Goal: Navigation & Orientation: Locate item on page

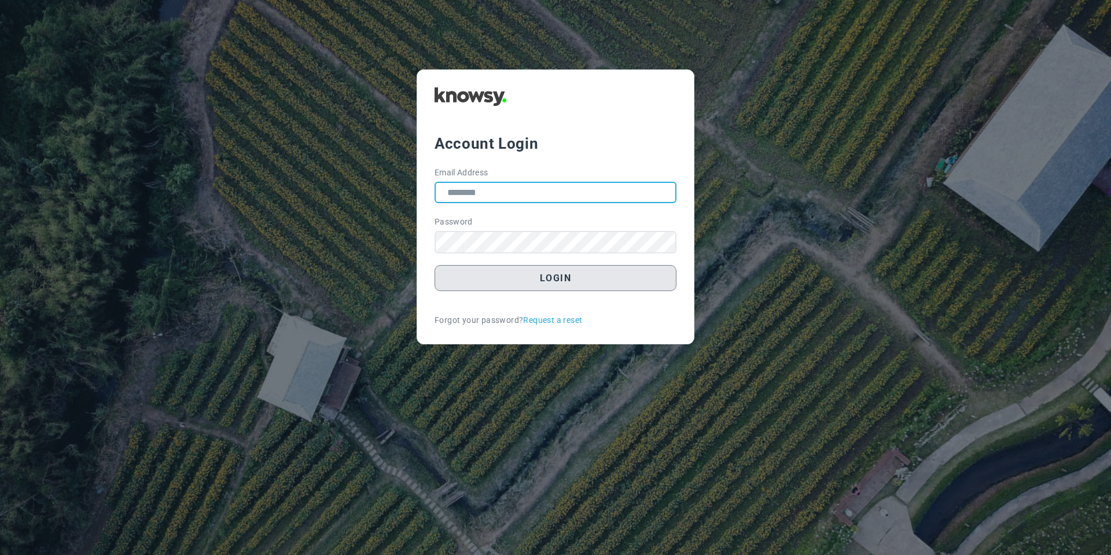
type input "**********"
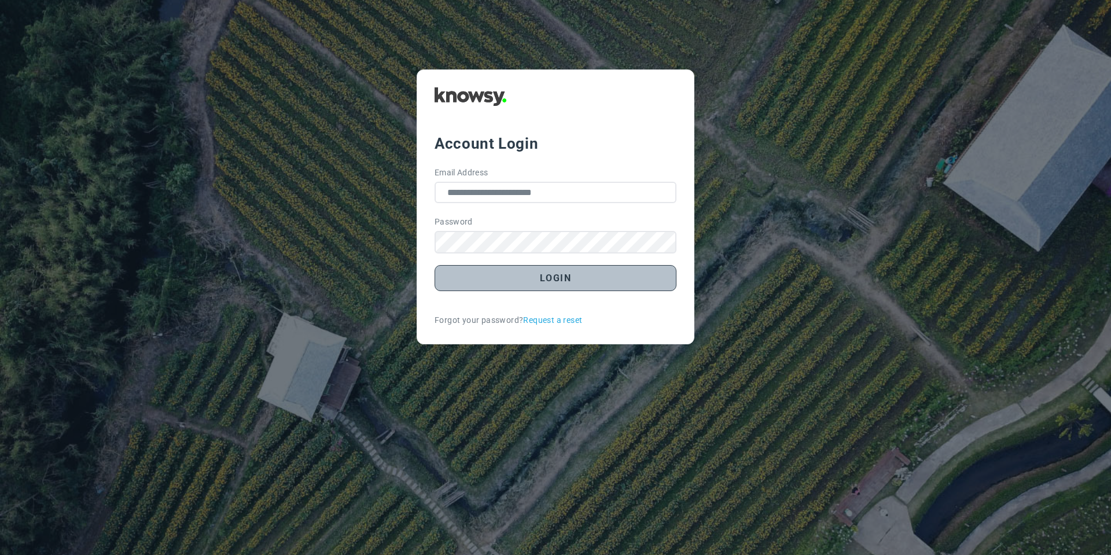
click at [507, 285] on button "Login" at bounding box center [555, 278] width 242 height 26
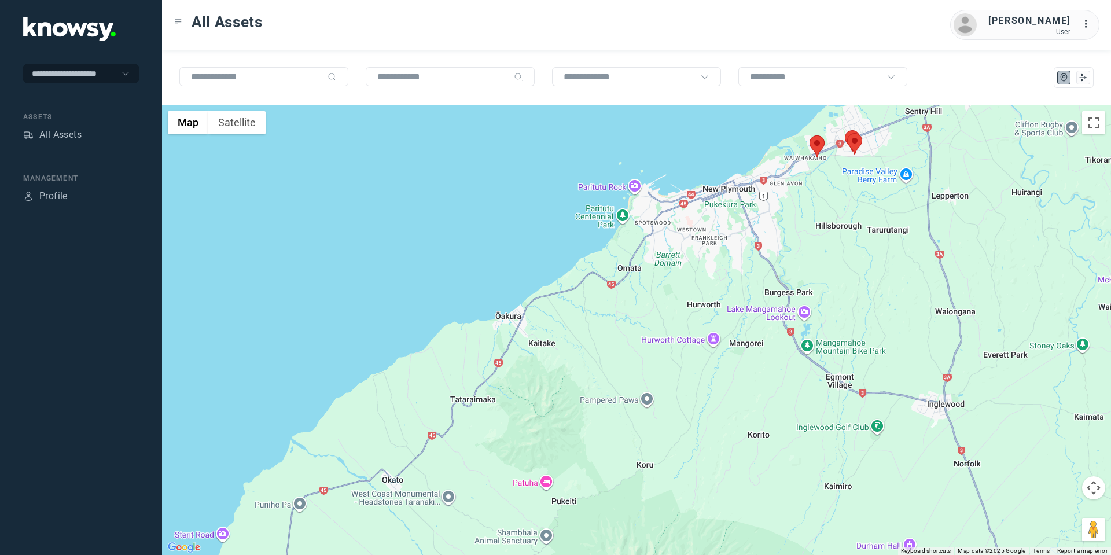
click at [809, 135] on area at bounding box center [809, 135] width 0 height 0
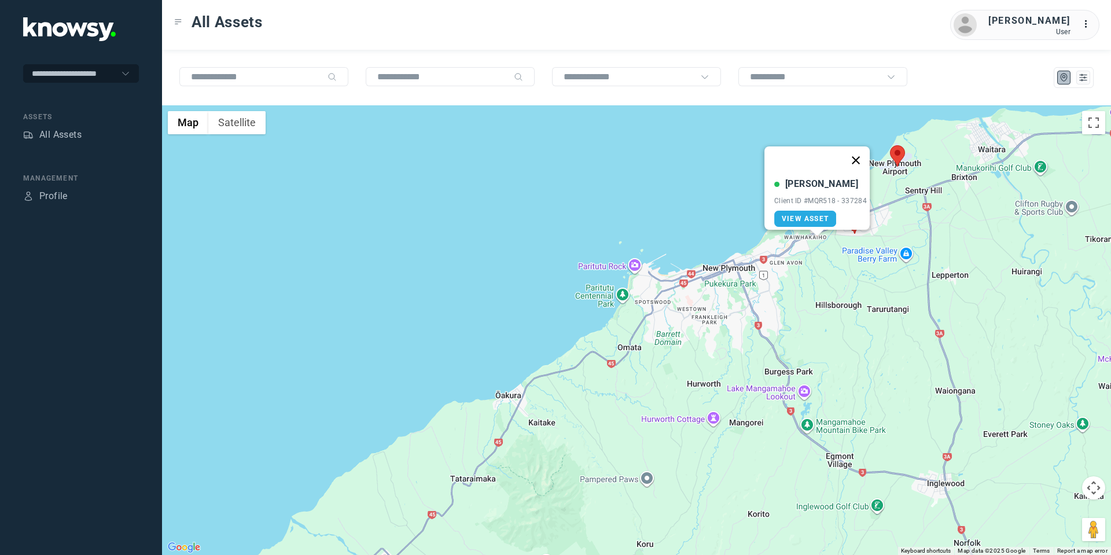
click at [857, 152] on button "Close" at bounding box center [856, 160] width 28 height 28
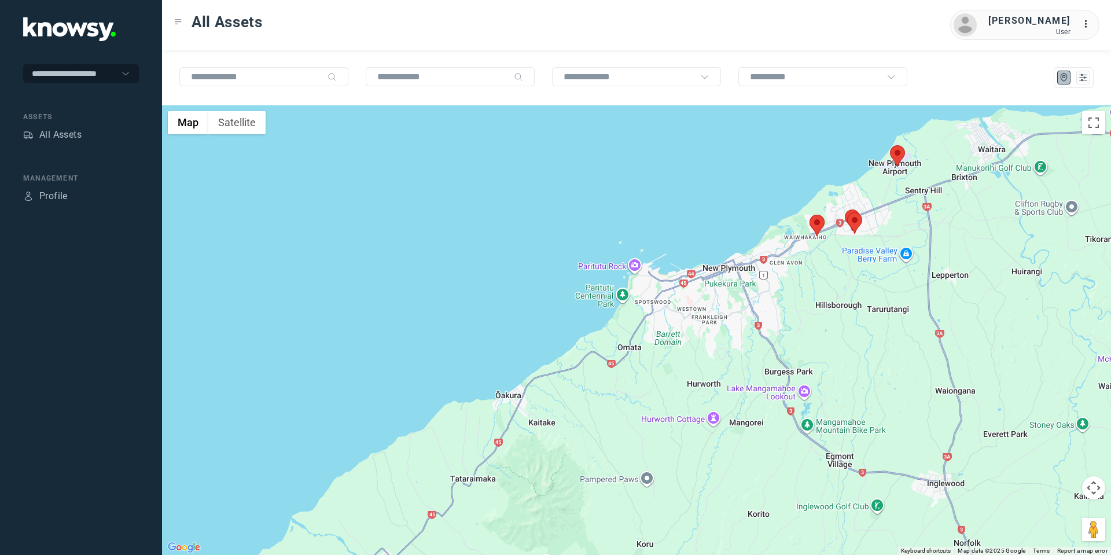
click at [847, 212] on area at bounding box center [847, 212] width 0 height 0
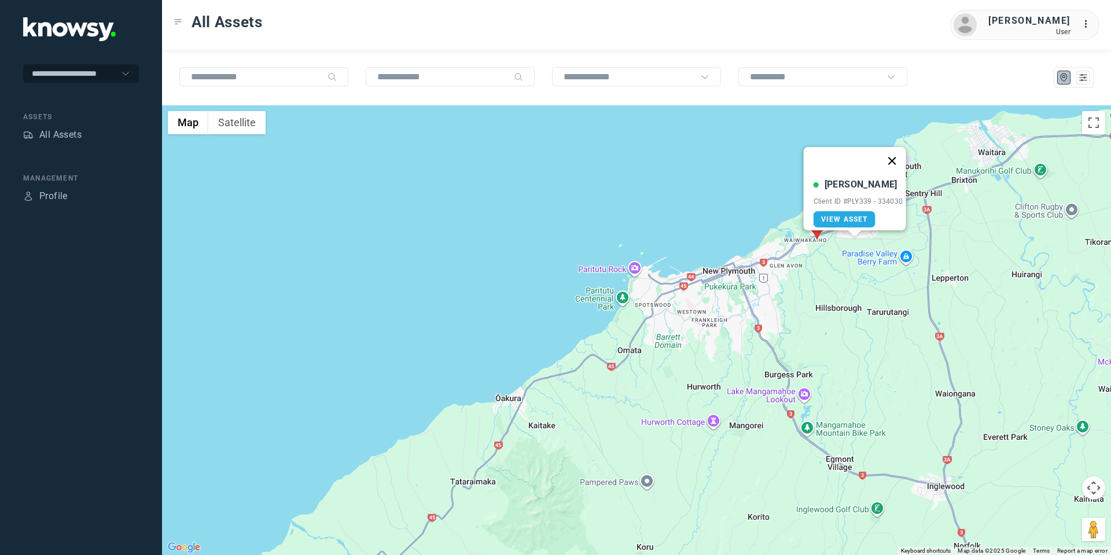
click at [891, 150] on button "Close" at bounding box center [891, 161] width 28 height 28
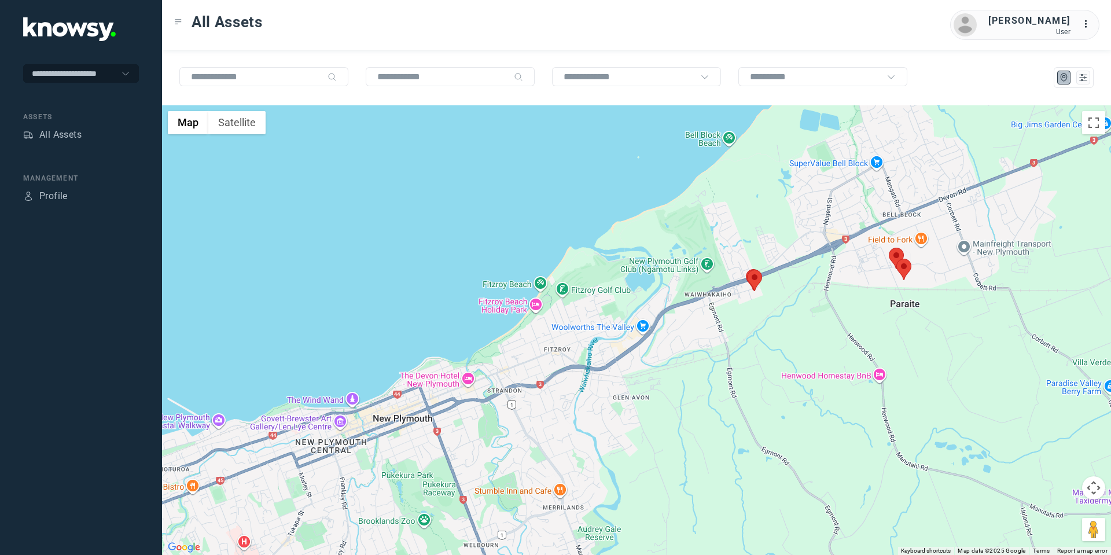
click at [888, 248] on area at bounding box center [888, 248] width 0 height 0
click at [939, 186] on button "Close" at bounding box center [934, 193] width 28 height 28
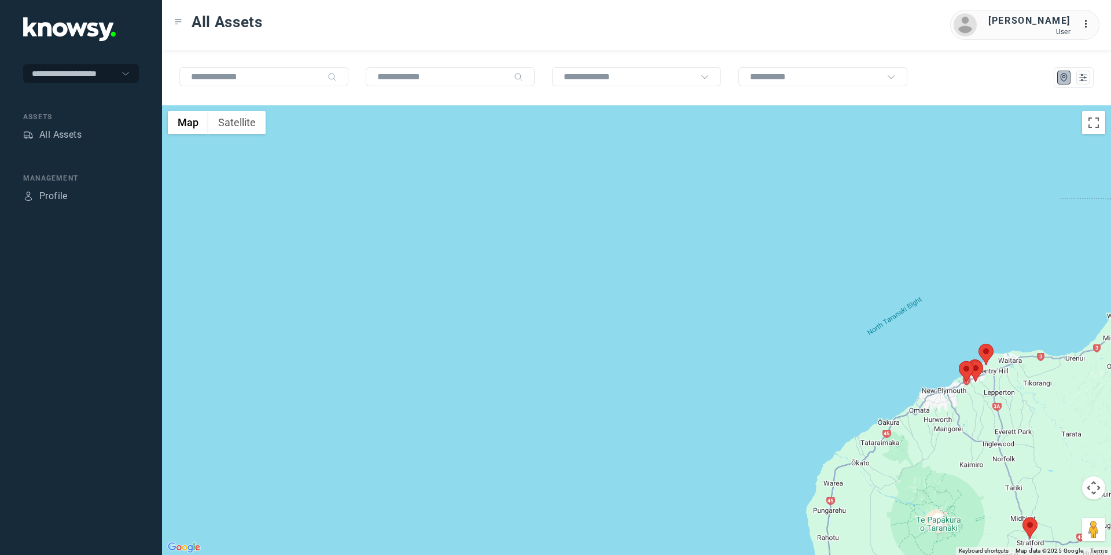
click at [1022, 517] on area at bounding box center [1022, 517] width 0 height 0
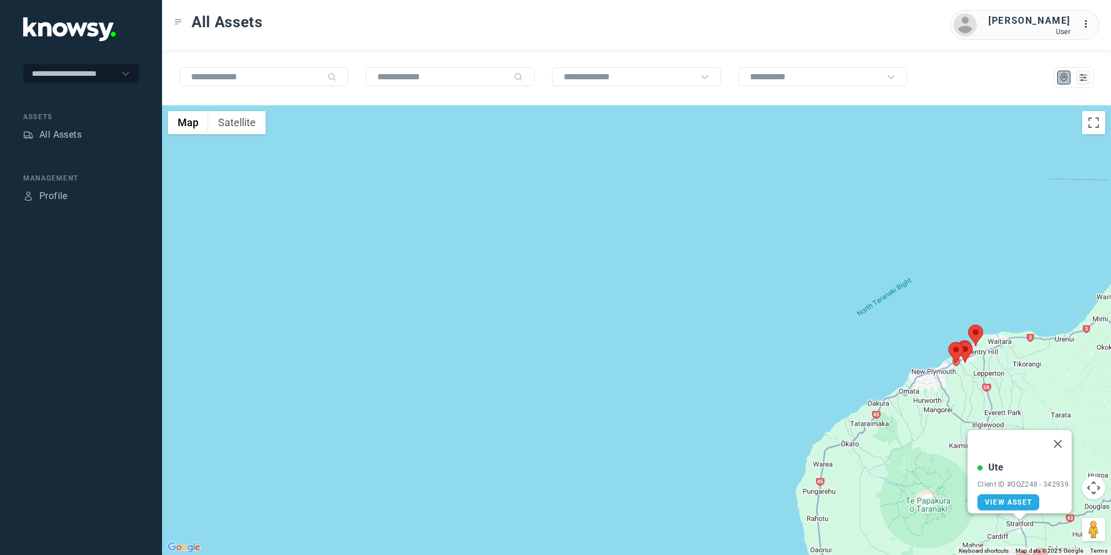
drag, startPoint x: 1064, startPoint y: 435, endPoint x: 1059, endPoint y: 444, distance: 9.8
click at [1063, 435] on button "Close" at bounding box center [1058, 444] width 28 height 28
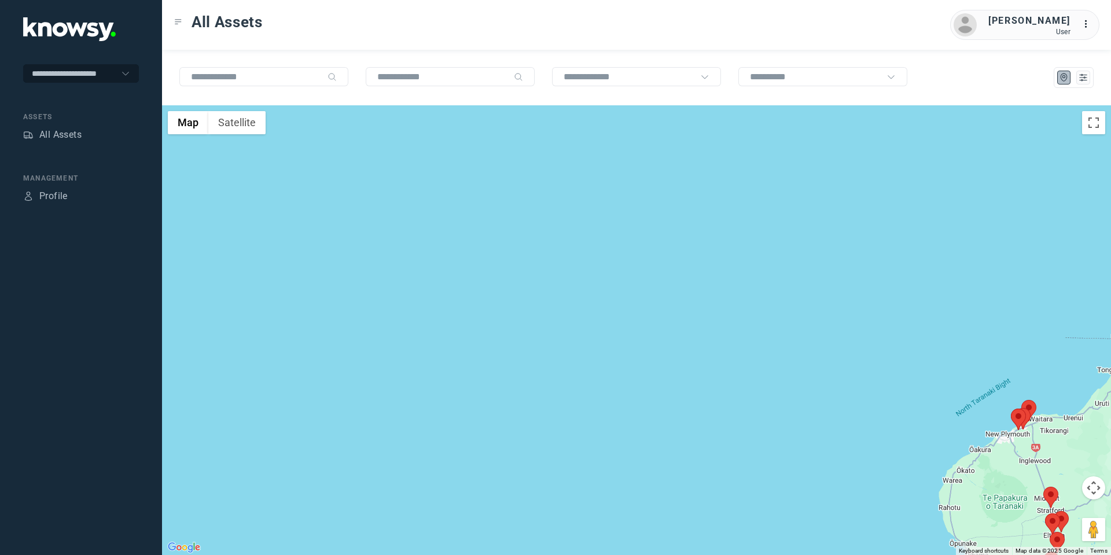
click at [1096, 484] on button "Map camera controls" at bounding box center [1093, 487] width 23 height 23
click at [1026, 518] on button "Move down" at bounding box center [1035, 516] width 23 height 23
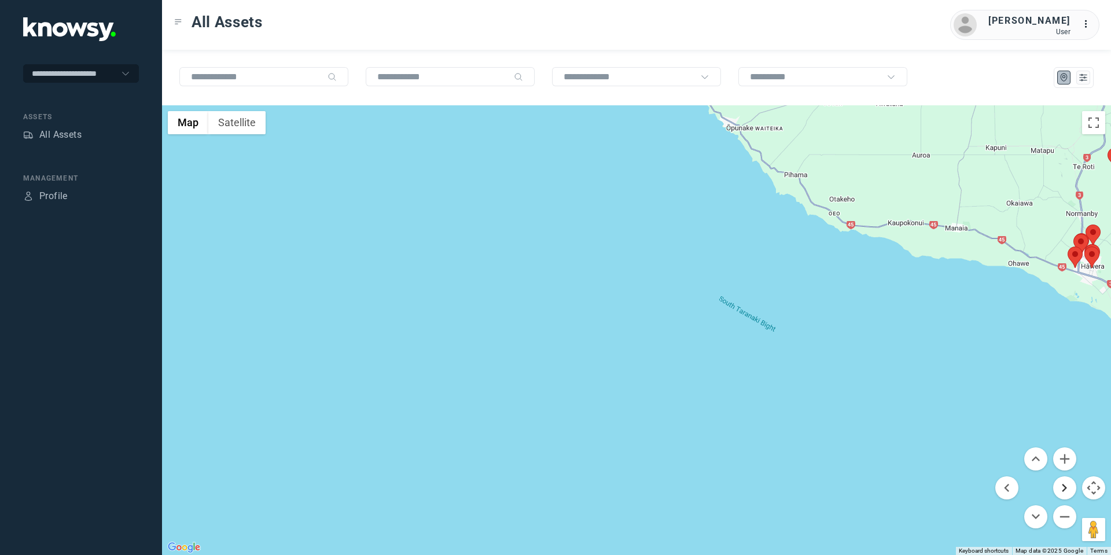
click at [1061, 483] on button "Move right" at bounding box center [1064, 487] width 23 height 23
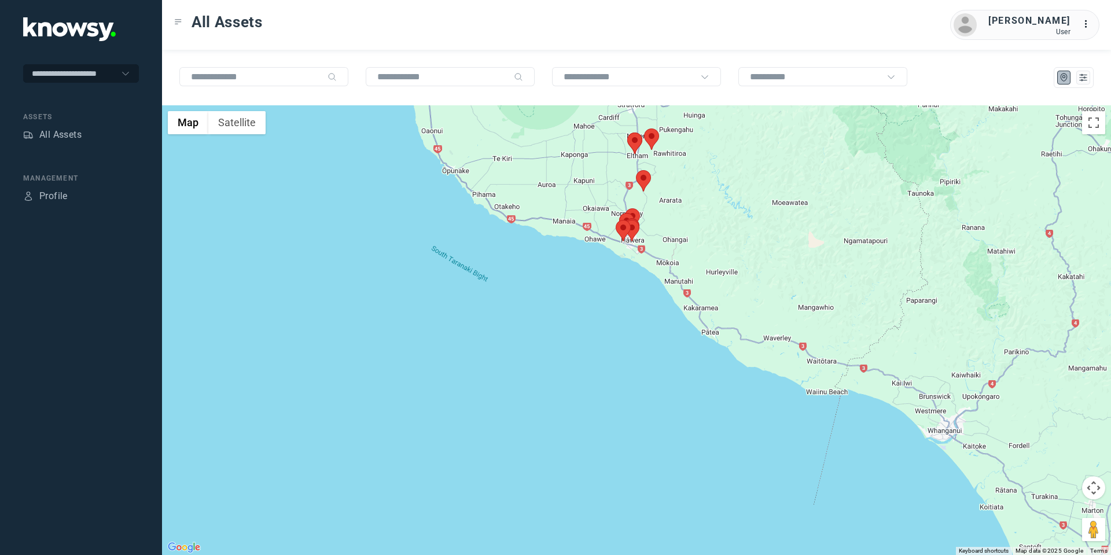
click at [644, 128] on area at bounding box center [644, 128] width 0 height 0
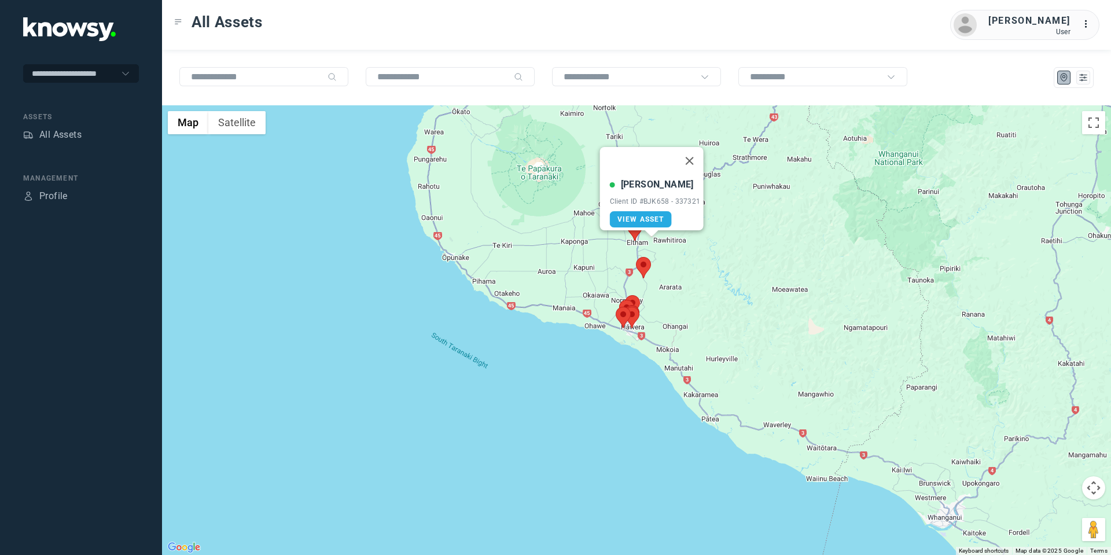
click at [637, 240] on img at bounding box center [634, 229] width 15 height 21
click at [689, 149] on button "Close" at bounding box center [689, 161] width 28 height 28
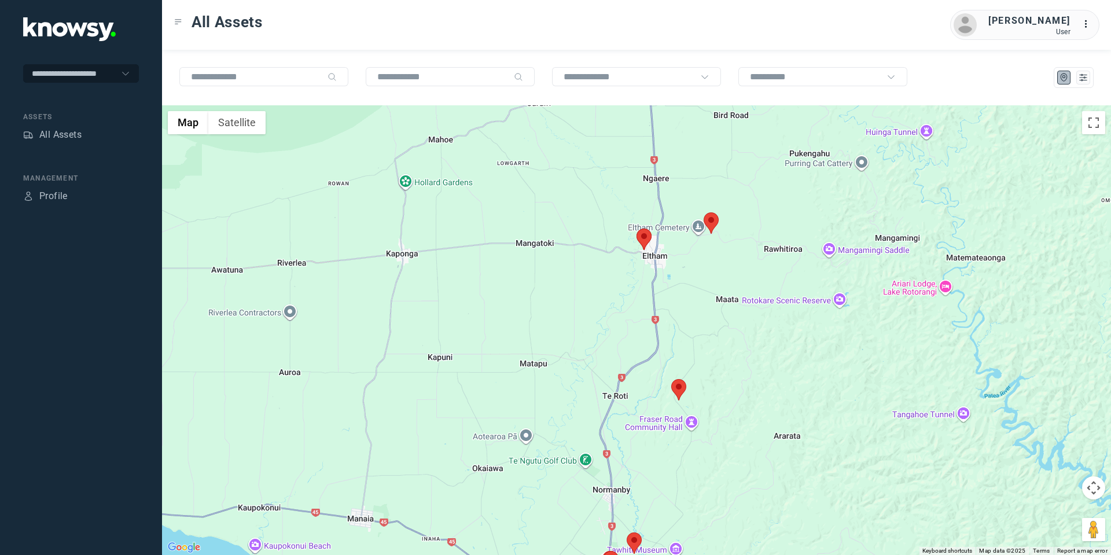
click at [636, 228] on area at bounding box center [636, 228] width 0 height 0
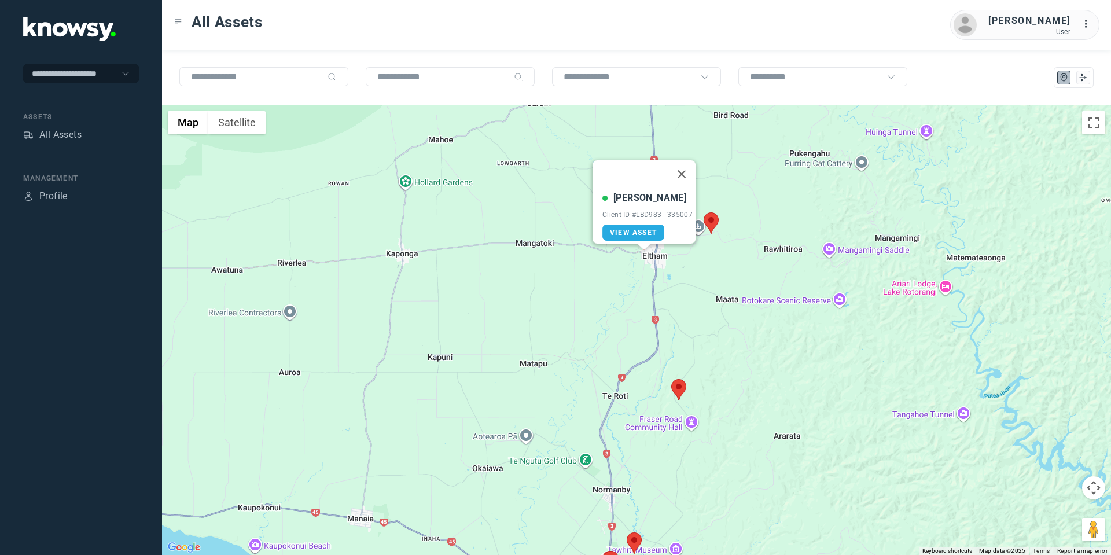
click at [671, 379] on area at bounding box center [671, 379] width 0 height 0
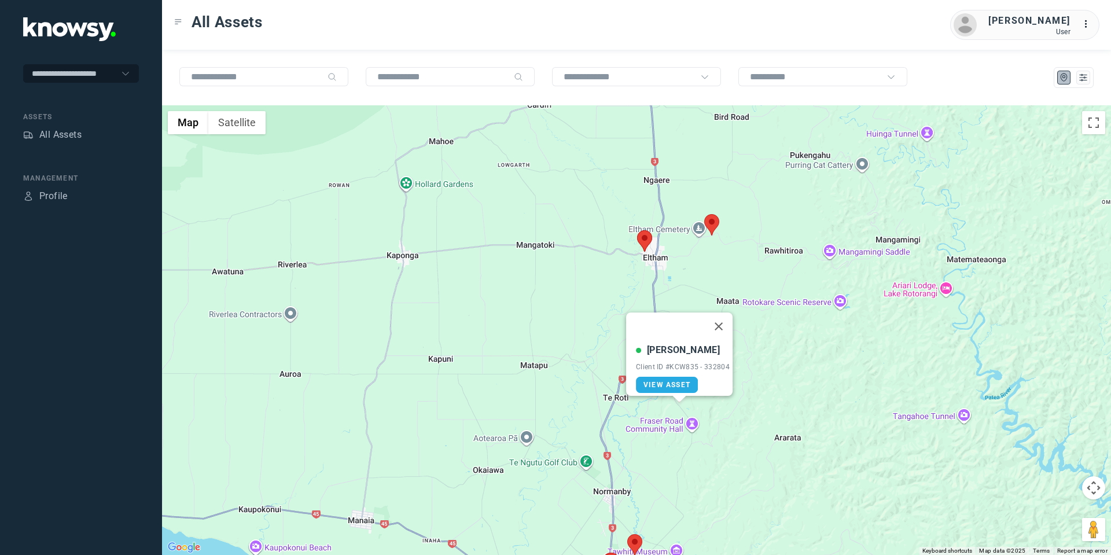
click at [1097, 491] on button "Map camera controls" at bounding box center [1093, 487] width 23 height 23
click at [1035, 514] on button "Move down" at bounding box center [1035, 516] width 23 height 23
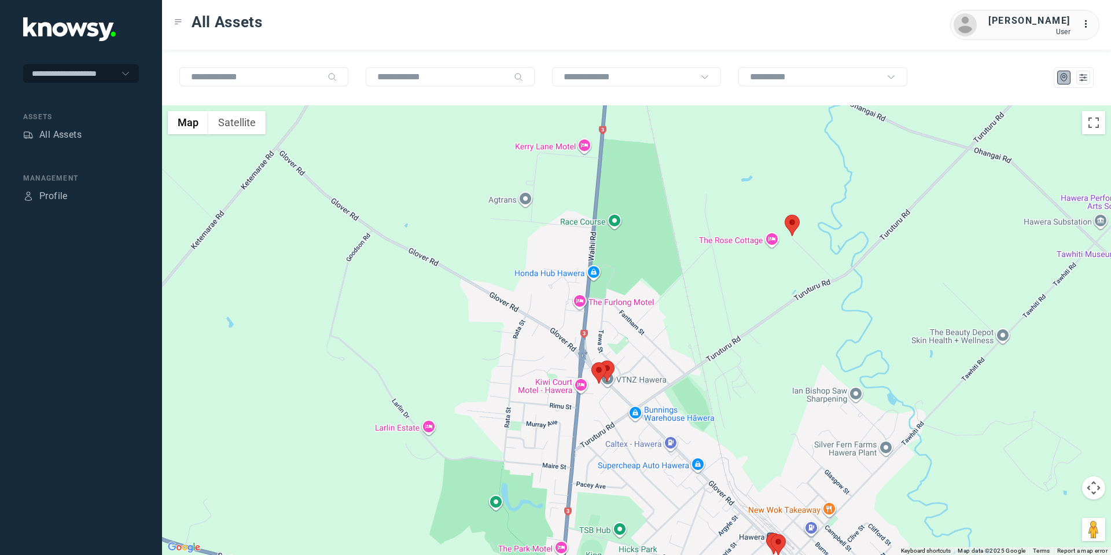
click at [591, 362] on area at bounding box center [591, 362] width 0 height 0
click at [643, 298] on button "Close" at bounding box center [638, 308] width 28 height 28
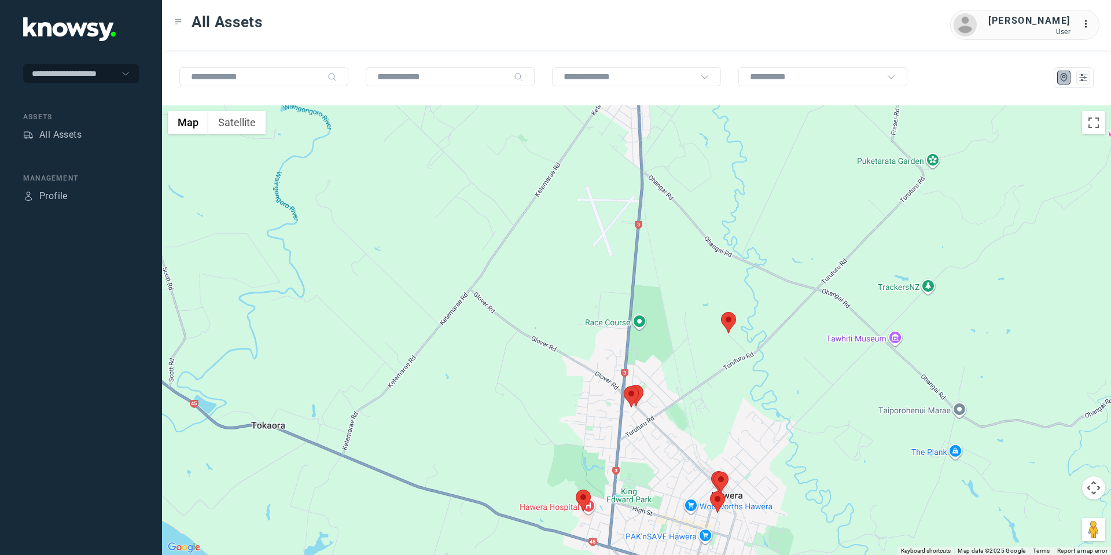
click at [710, 491] on area at bounding box center [710, 491] width 0 height 0
click at [750, 439] on button "Close" at bounding box center [755, 437] width 28 height 28
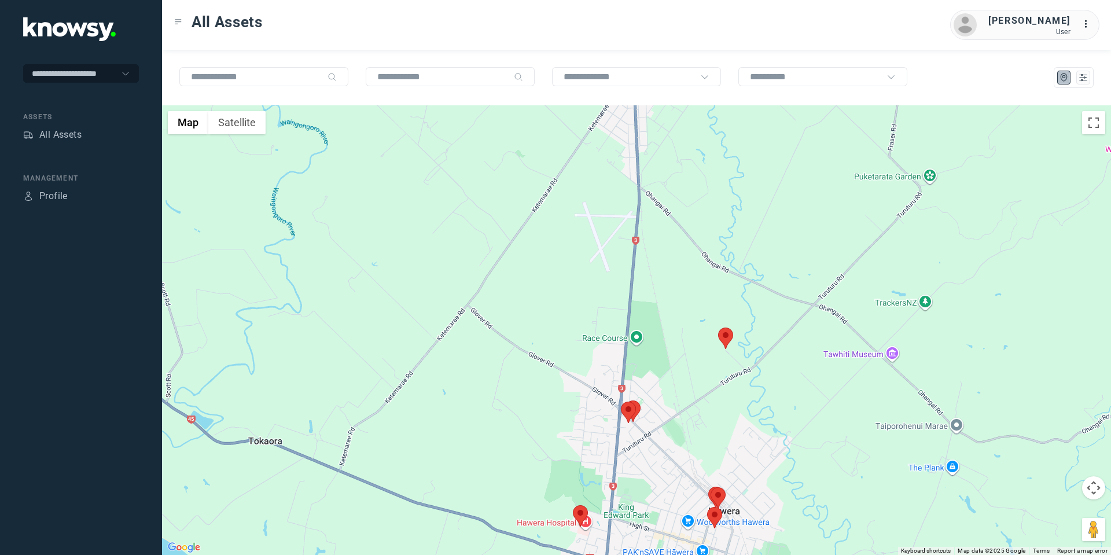
click at [1092, 487] on button "Map camera controls" at bounding box center [1093, 487] width 23 height 23
click at [1038, 516] on button "Move down" at bounding box center [1035, 516] width 23 height 23
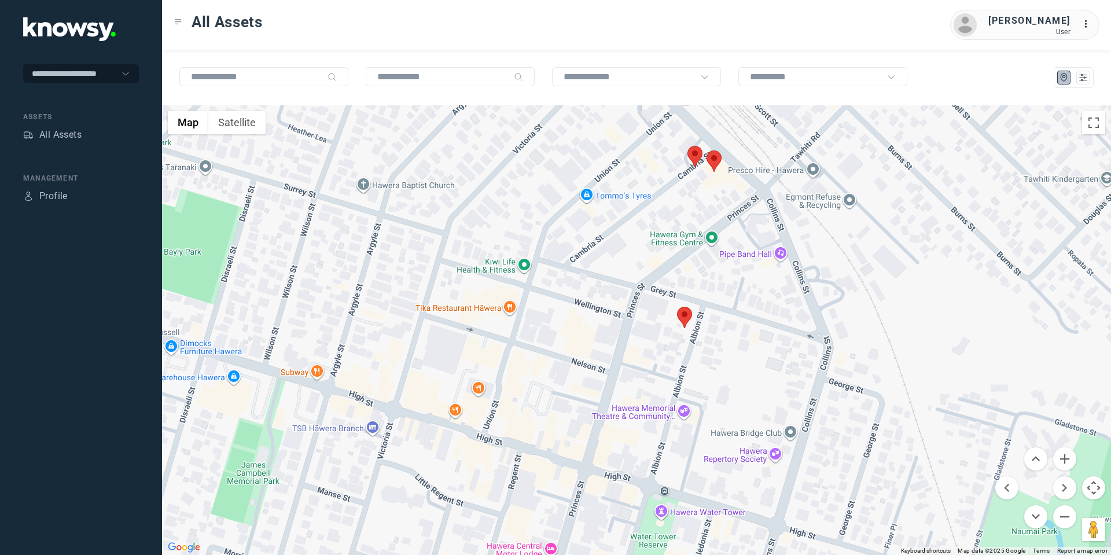
click at [706, 150] on area at bounding box center [706, 150] width 0 height 0
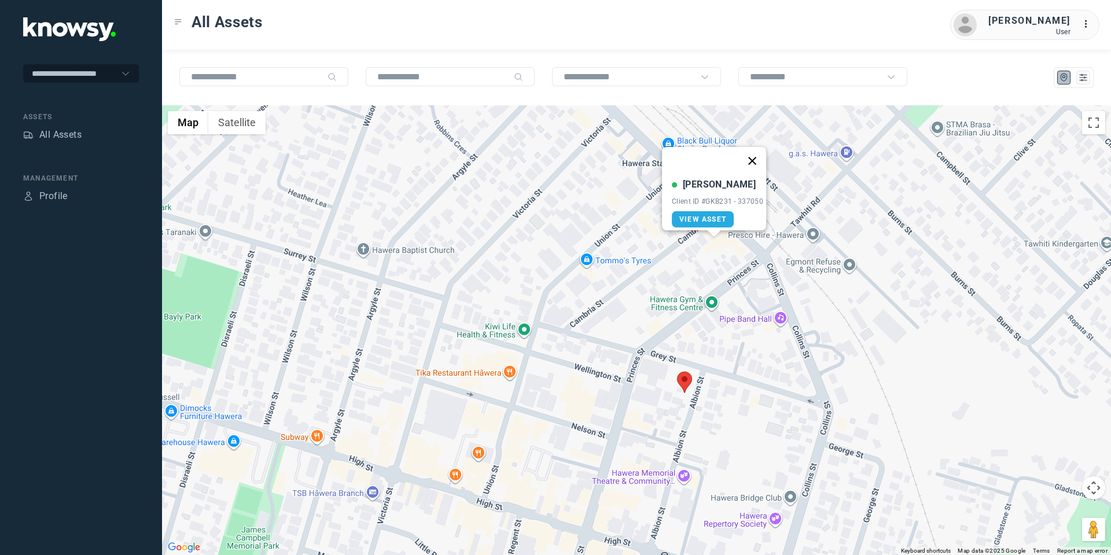
click at [755, 150] on button "Close" at bounding box center [752, 161] width 28 height 28
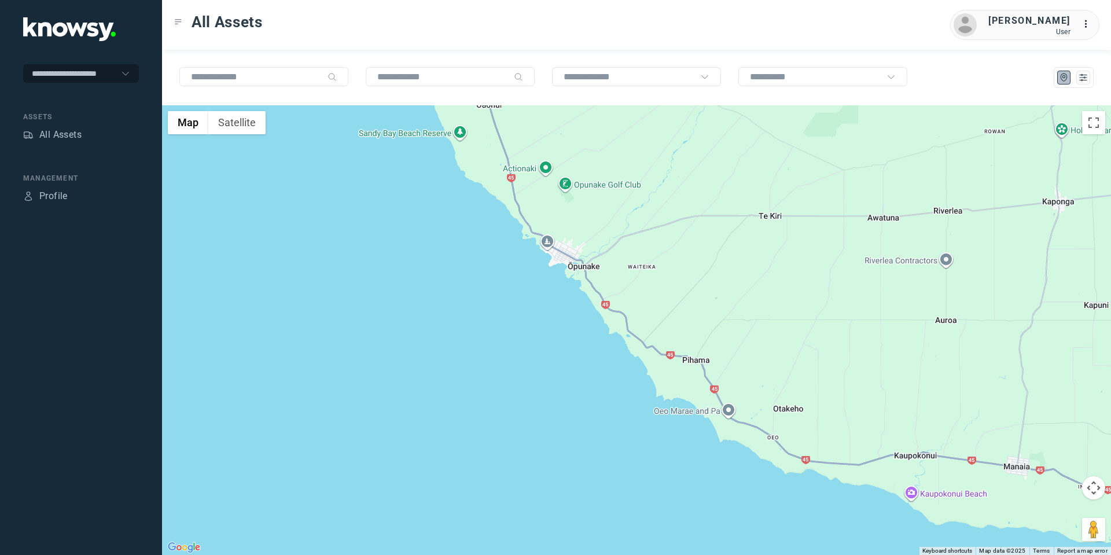
click at [1092, 485] on button "Map camera controls" at bounding box center [1093, 487] width 23 height 23
click at [1042, 452] on button "Move up" at bounding box center [1035, 458] width 23 height 23
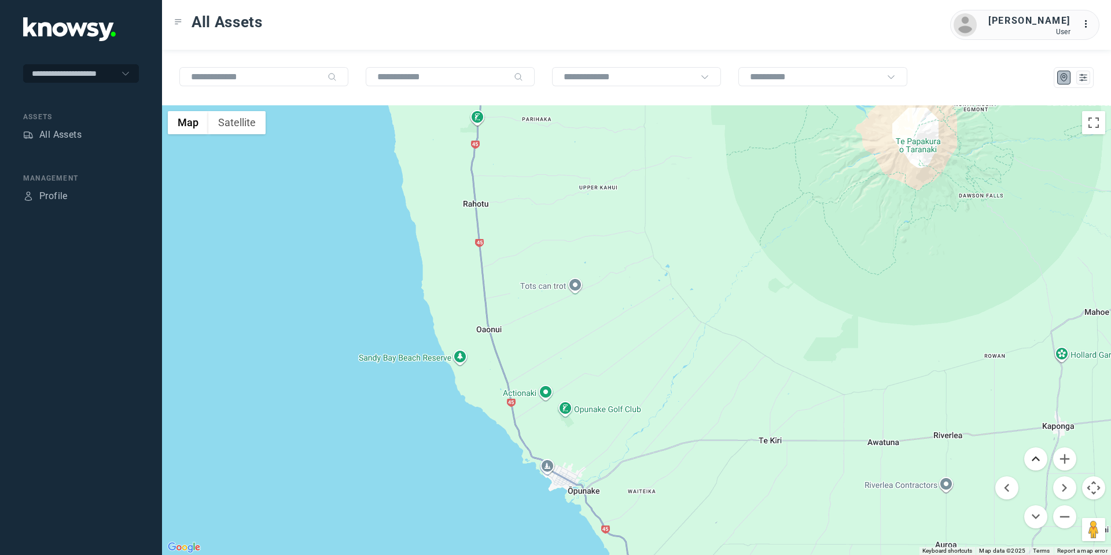
click at [1041, 452] on button "Move up" at bounding box center [1035, 458] width 23 height 23
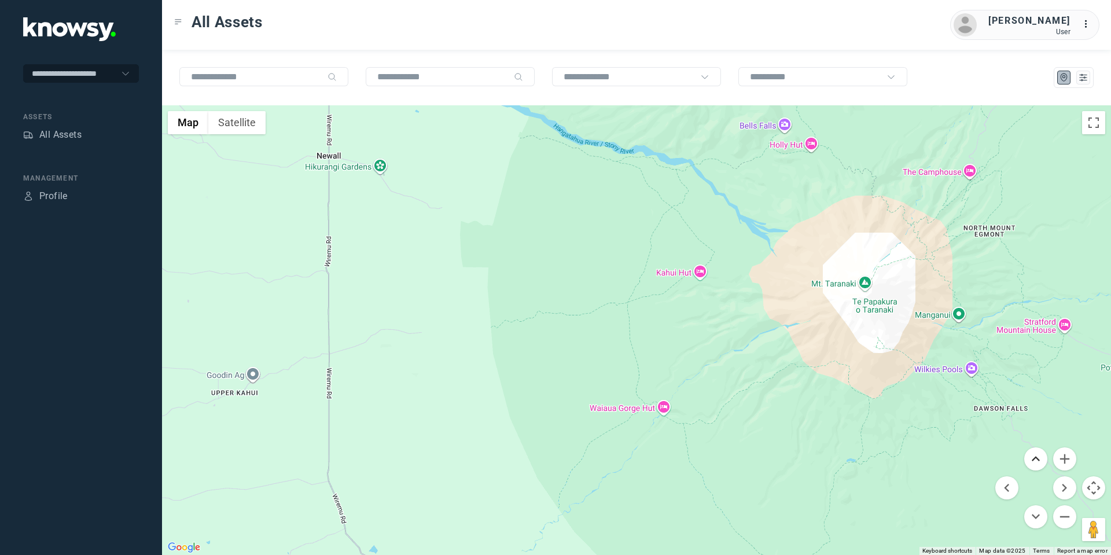
click at [1045, 453] on button "Move up" at bounding box center [1035, 458] width 23 height 23
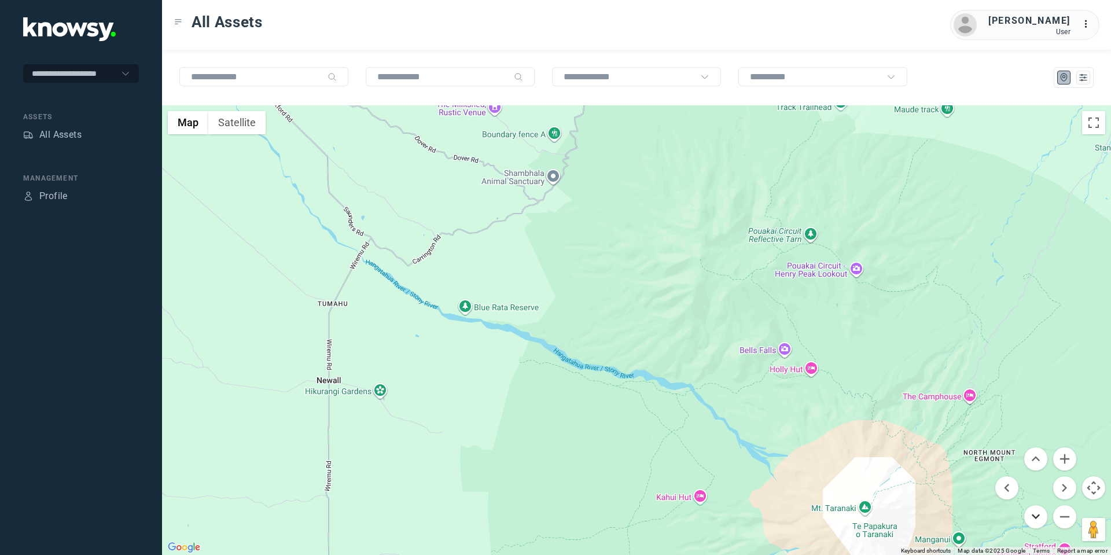
click at [1033, 523] on button "Move down" at bounding box center [1035, 516] width 23 height 23
